Goal: Task Accomplishment & Management: Manage account settings

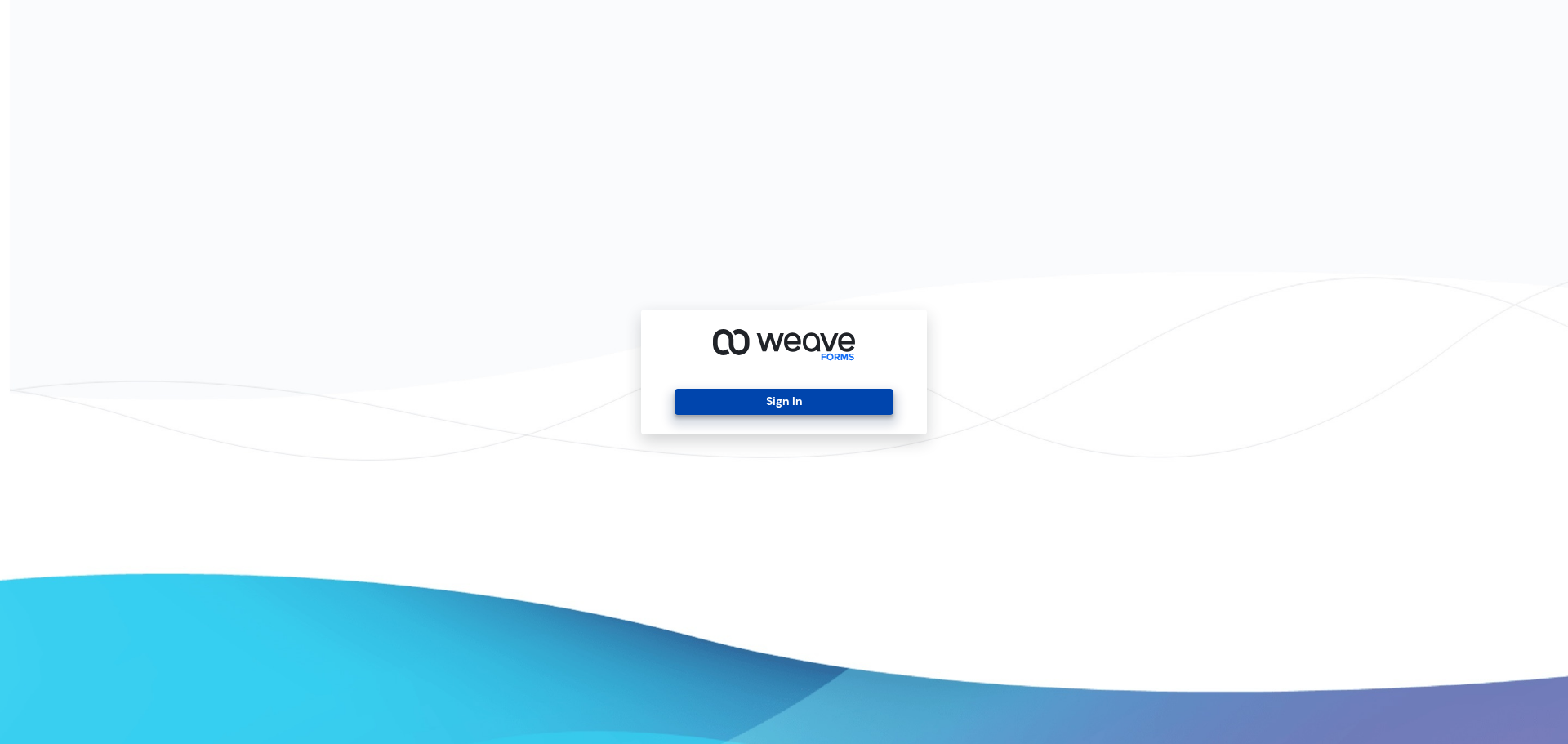
click at [791, 404] on button "Sign In" at bounding box center [784, 401] width 218 height 26
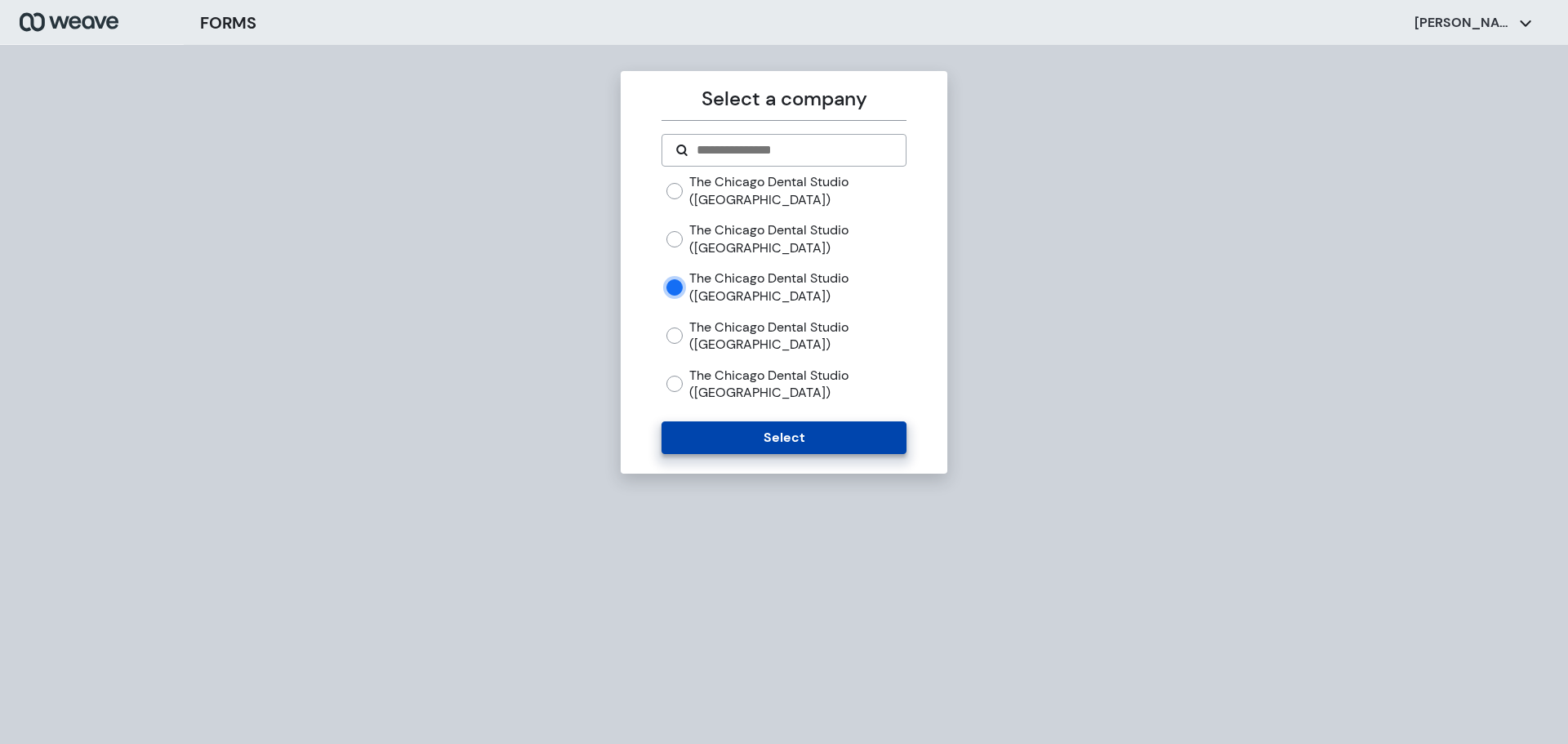
click at [742, 431] on button "Select" at bounding box center [783, 438] width 244 height 33
